Goal: Task Accomplishment & Management: Manage account settings

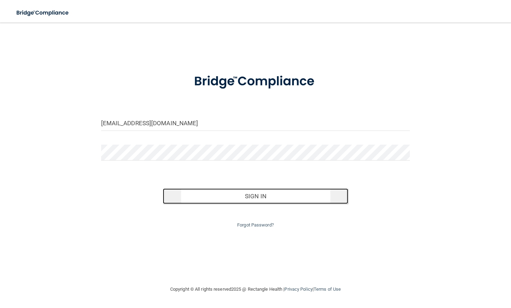
click at [256, 194] on button "Sign In" at bounding box center [255, 196] width 185 height 16
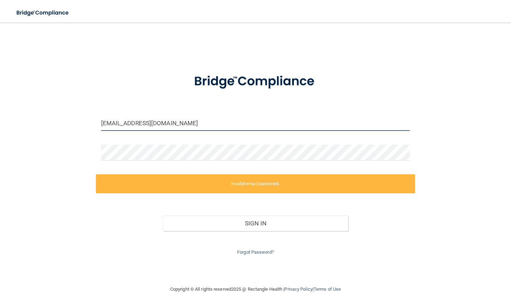
click at [177, 123] on input "[EMAIL_ADDRESS][DOMAIN_NAME]" at bounding box center [255, 123] width 309 height 16
type input "[EMAIL_ADDRESS][DOMAIN_NAME]"
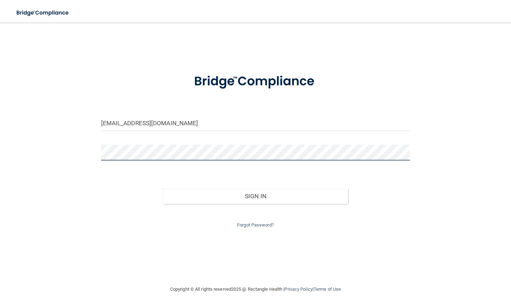
click at [29, 142] on div "[EMAIL_ADDRESS][DOMAIN_NAME] Invalid email/password. You don't have permission …" at bounding box center [255, 154] width 483 height 248
click at [163, 188] on button "Sign In" at bounding box center [255, 196] width 185 height 16
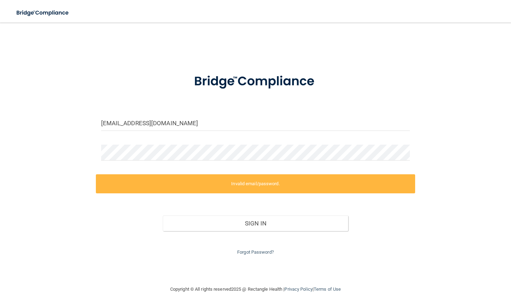
click at [84, 158] on div "[EMAIL_ADDRESS][DOMAIN_NAME] Invalid email/password. You don't have permission …" at bounding box center [255, 154] width 483 height 248
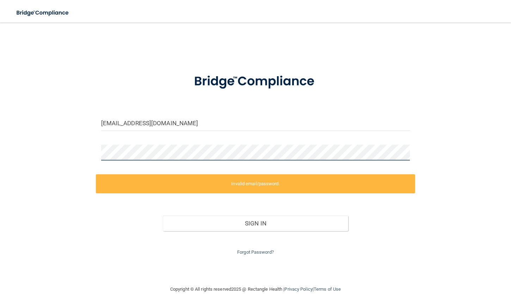
click at [78, 153] on div "[EMAIL_ADDRESS][DOMAIN_NAME] Invalid email/password. You don't have permission …" at bounding box center [255, 154] width 483 height 248
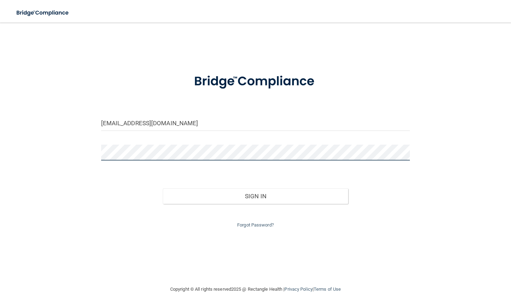
click at [163, 188] on button "Sign In" at bounding box center [255, 196] width 185 height 16
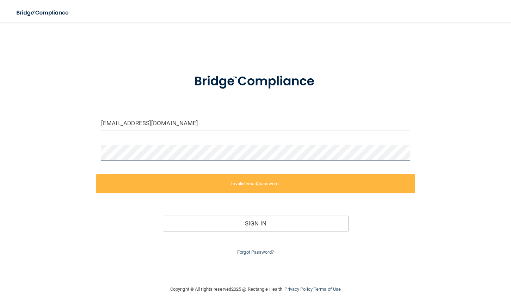
click at [37, 153] on div "[EMAIL_ADDRESS][DOMAIN_NAME] Invalid email/password. You don't have permission …" at bounding box center [255, 154] width 483 height 248
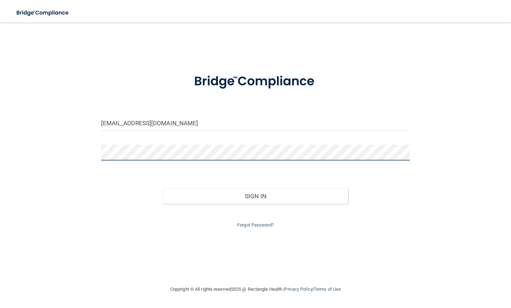
click at [163, 188] on button "Sign In" at bounding box center [255, 196] width 185 height 16
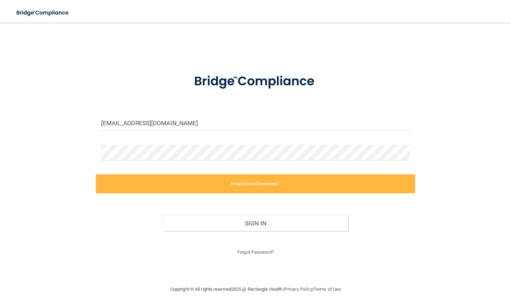
click at [35, 165] on div "[EMAIL_ADDRESS][DOMAIN_NAME] Invalid email/password. You don't have permission …" at bounding box center [255, 154] width 483 height 248
click at [31, 12] on img at bounding box center [43, 13] width 65 height 14
click at [149, 139] on form "[EMAIL_ADDRESS][DOMAIN_NAME] Invalid email/password. You don't have permission …" at bounding box center [255, 160] width 309 height 191
click at [102, 124] on input "[EMAIL_ADDRESS][DOMAIN_NAME]" at bounding box center [255, 123] width 309 height 16
click at [27, 189] on div "[EMAIL_ADDRESS][DOMAIN_NAME] Invalid email/password. You don't have permission …" at bounding box center [255, 154] width 483 height 248
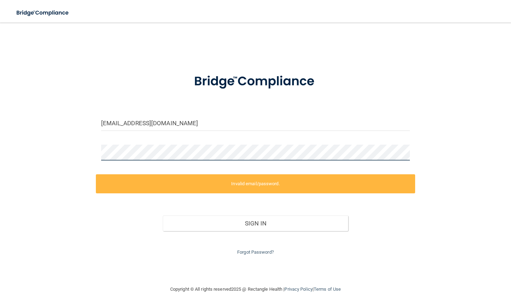
click at [74, 153] on div "[EMAIL_ADDRESS][DOMAIN_NAME] Invalid email/password. You don't have permission …" at bounding box center [255, 154] width 483 height 248
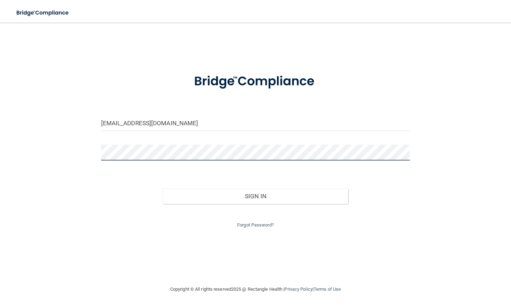
click at [163, 188] on button "Sign In" at bounding box center [255, 196] width 185 height 16
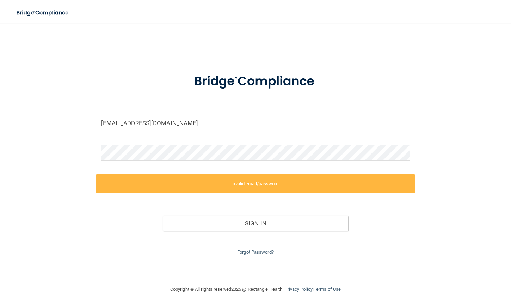
click at [130, 183] on label "Invalid email/password." at bounding box center [256, 183] width 320 height 19
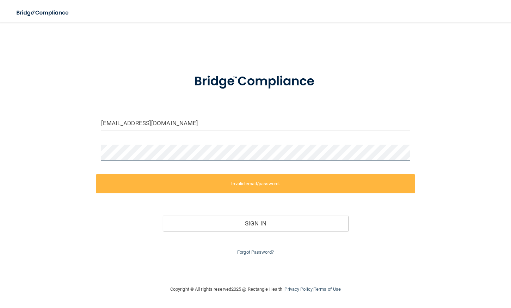
click at [0, 141] on html "Toggle navigation Manage My Enterprise Manage My Location [EMAIL_ADDRESS][DOMAI…" at bounding box center [255, 154] width 511 height 308
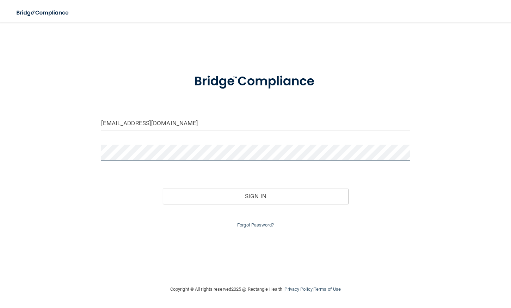
click at [163, 188] on button "Sign In" at bounding box center [255, 196] width 185 height 16
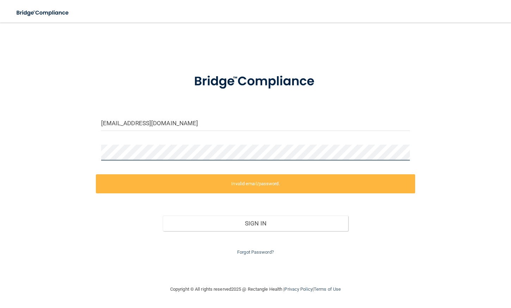
click at [56, 156] on div "[EMAIL_ADDRESS][DOMAIN_NAME] Invalid email/password. You don't have permission …" at bounding box center [255, 154] width 483 height 248
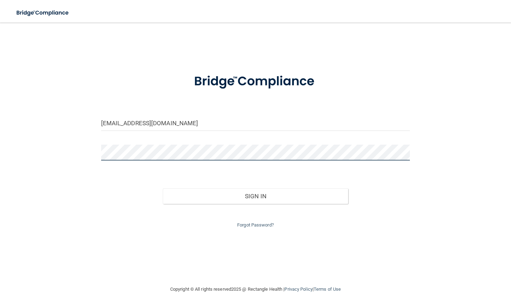
click at [163, 188] on button "Sign In" at bounding box center [255, 196] width 185 height 16
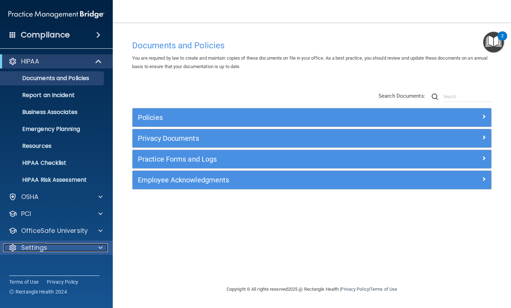
click at [30, 249] on p "Settings" at bounding box center [34, 247] width 26 height 8
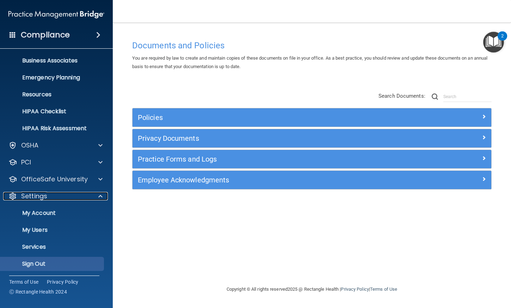
scroll to position [53, 0]
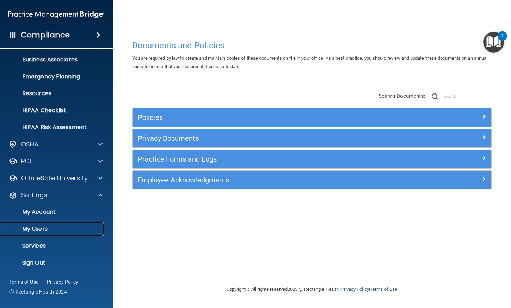
click at [39, 228] on p "My Users" at bounding box center [53, 228] width 96 height 7
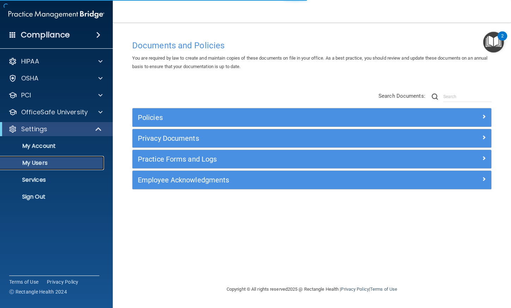
select select "20"
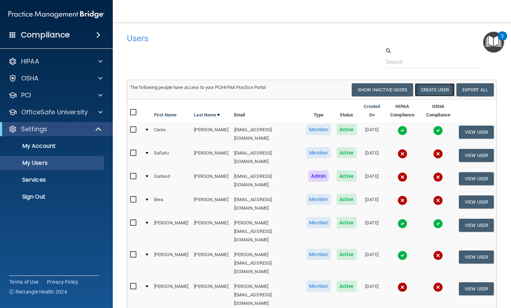
click at [429, 92] on button "Create User" at bounding box center [435, 89] width 40 height 13
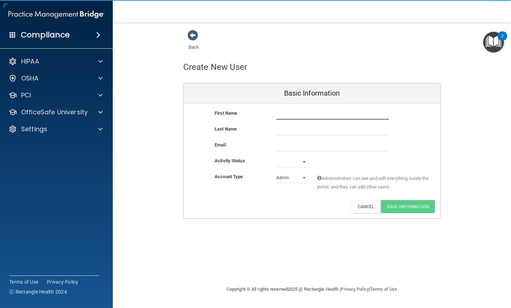
click at [312, 116] on input "text" at bounding box center [332, 114] width 112 height 11
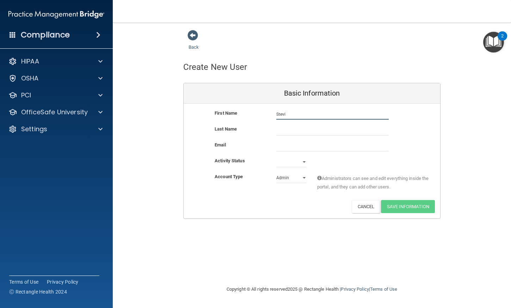
type input "Stevi"
click at [281, 132] on input "text" at bounding box center [332, 130] width 112 height 11
type input "[PERSON_NAME]"
click at [288, 148] on input "email" at bounding box center [332, 146] width 112 height 11
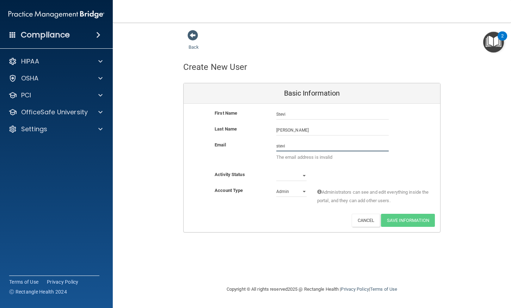
type input "[EMAIL_ADDRESS][DOMAIN_NAME]"
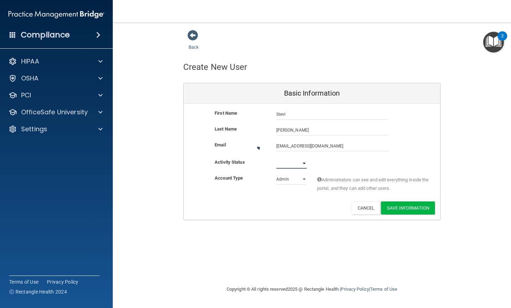
click at [290, 162] on select "Active Inactive" at bounding box center [291, 163] width 30 height 11
select select "active"
click at [276, 157] on select "Active Inactive" at bounding box center [291, 162] width 30 height 11
click at [288, 180] on select "Admin Member" at bounding box center [291, 177] width 30 height 11
select select "practice_member"
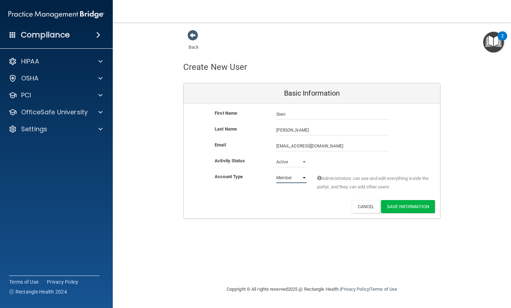
click at [276, 172] on select "Admin Member" at bounding box center [291, 177] width 30 height 11
click at [407, 205] on button "Save Information" at bounding box center [408, 206] width 54 height 13
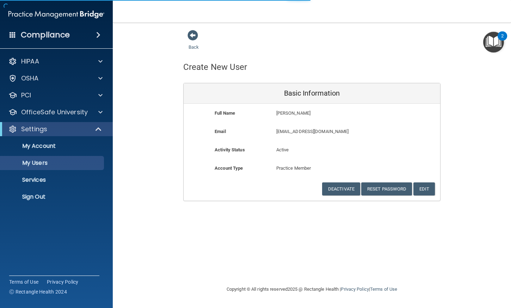
select select "20"
